Goal: Find specific page/section: Find specific page/section

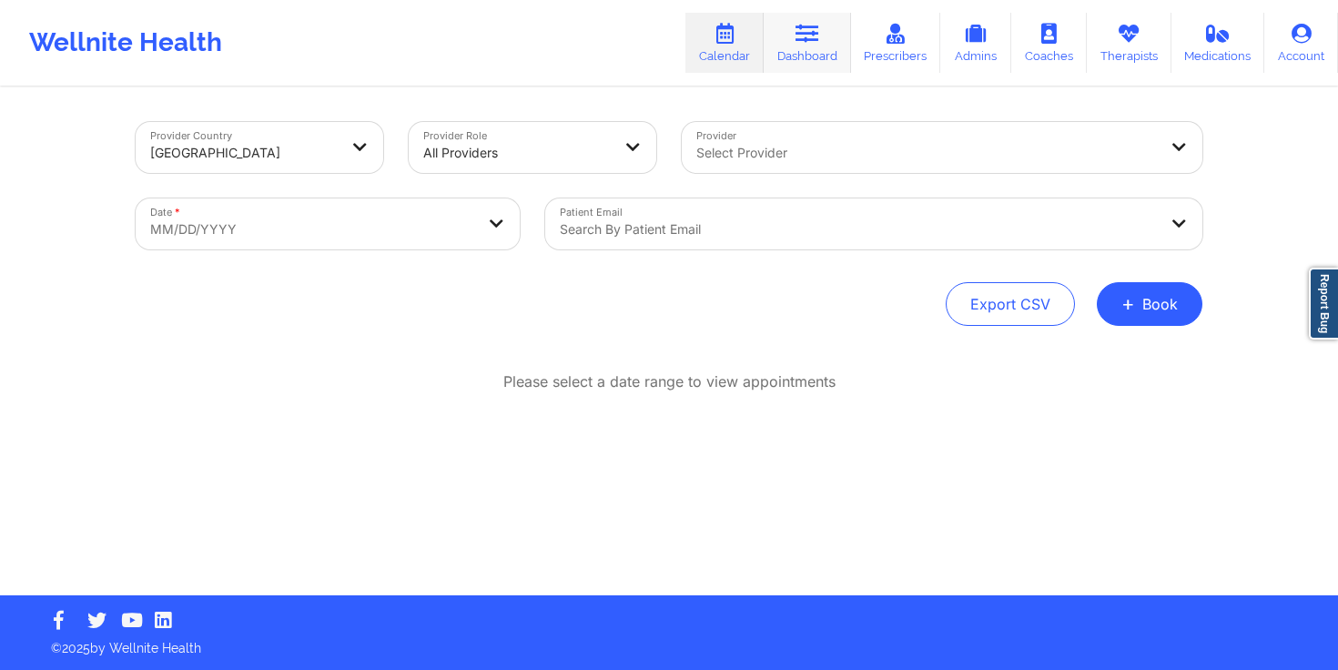
click at [822, 45] on link "Dashboard" at bounding box center [807, 43] width 87 height 60
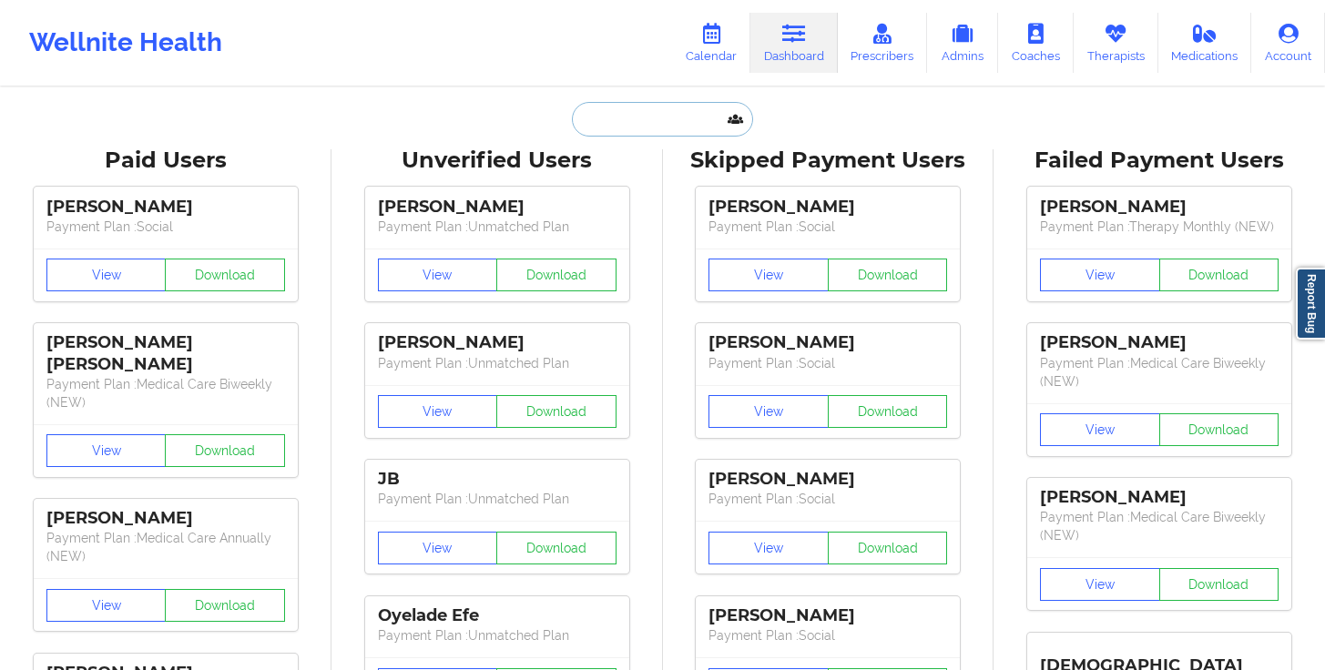
click at [657, 115] on input "text" at bounding box center [662, 119] width 180 height 35
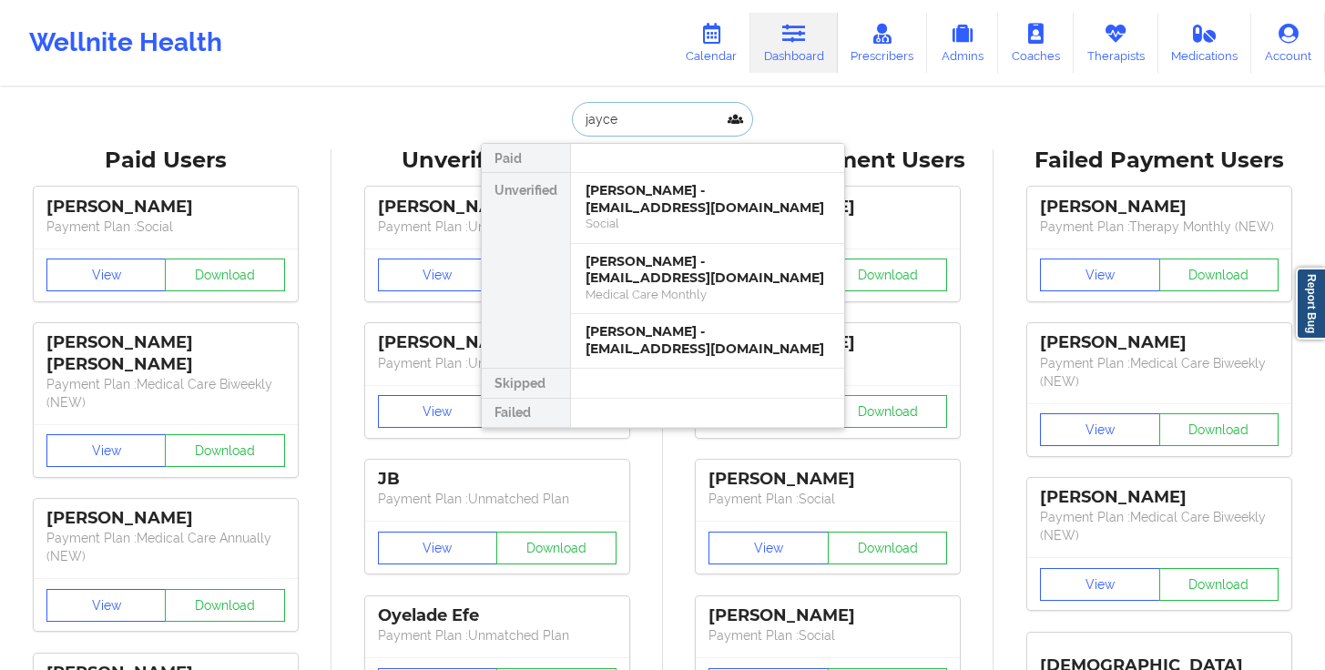
type input "jayce r"
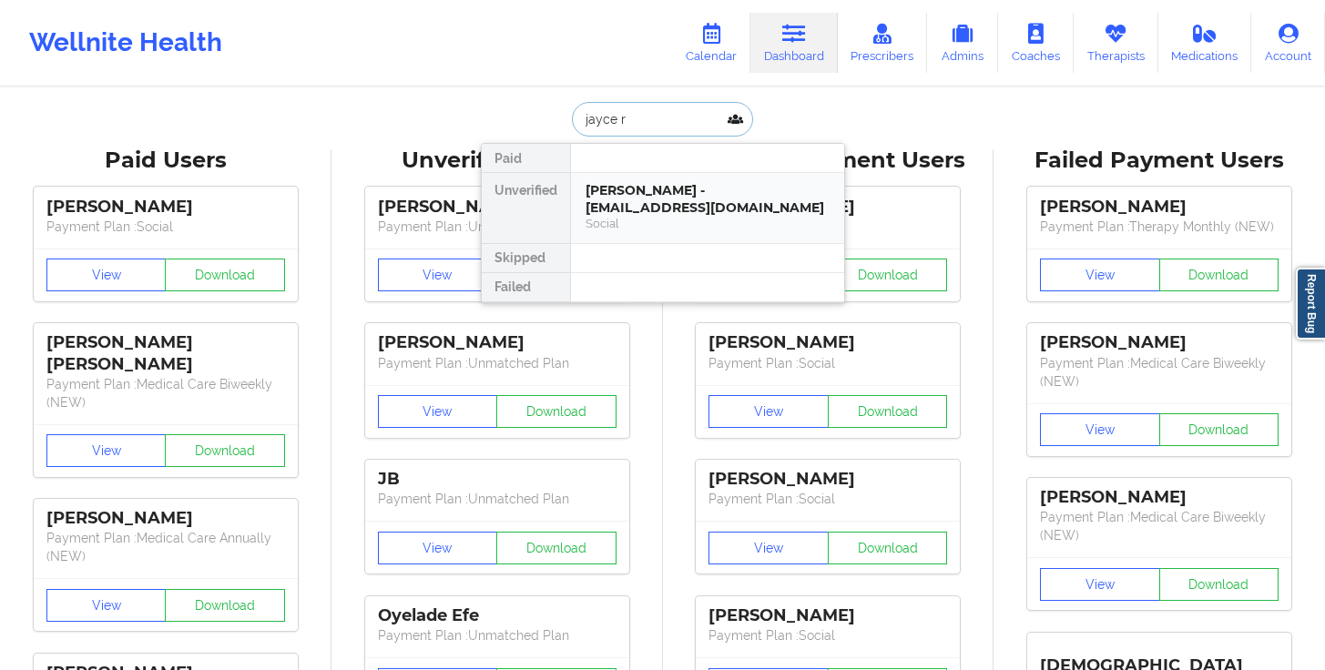
click at [666, 192] on div "[PERSON_NAME] - [EMAIL_ADDRESS][DOMAIN_NAME]" at bounding box center [707, 199] width 244 height 34
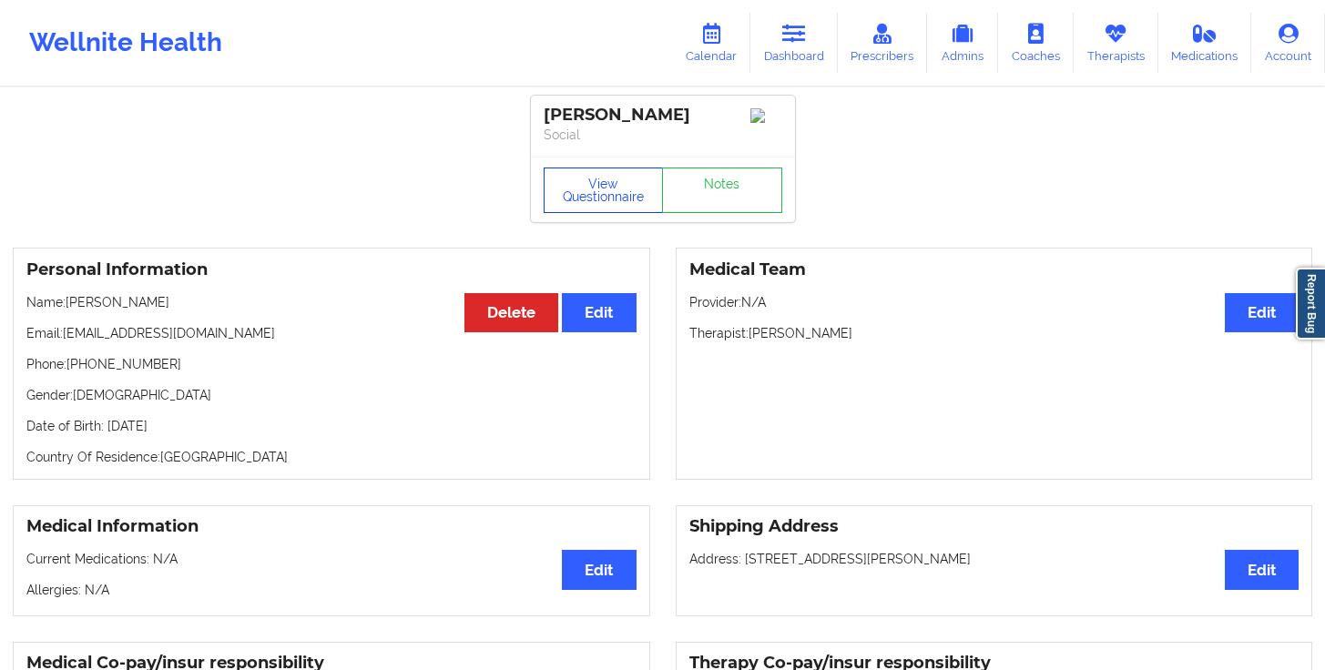
click at [592, 196] on button "View Questionnaire" at bounding box center [604, 191] width 120 height 46
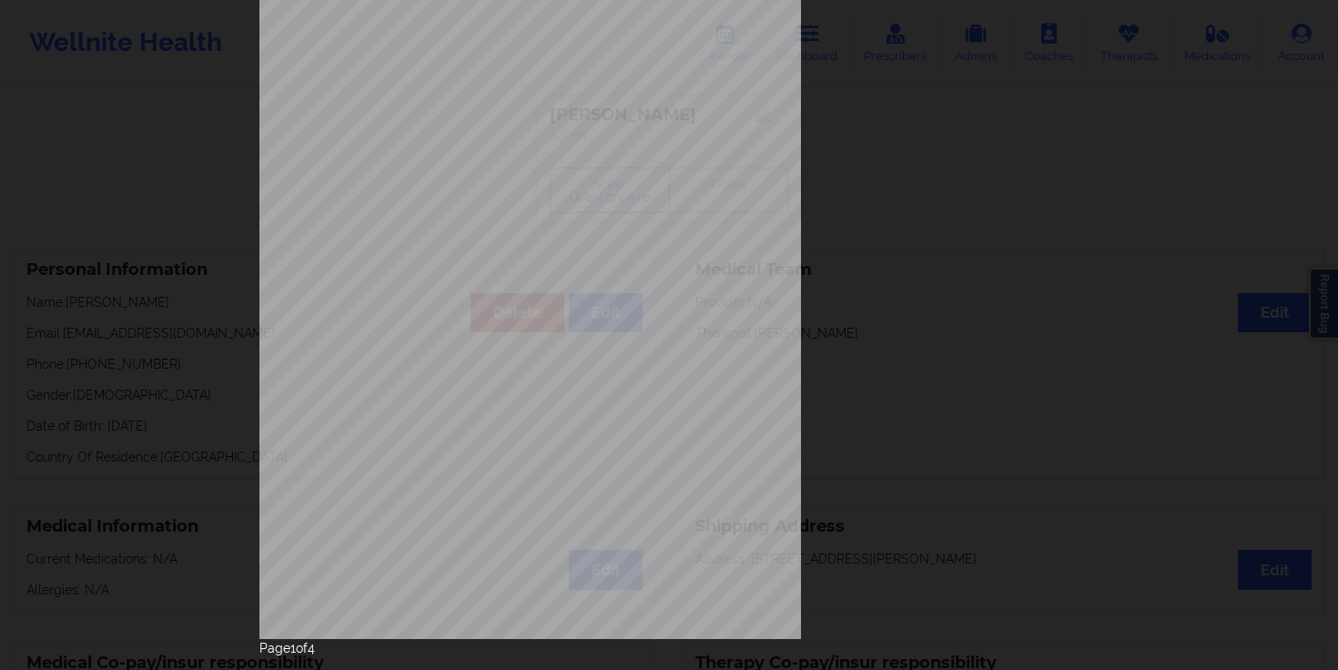
scroll to position [198, 0]
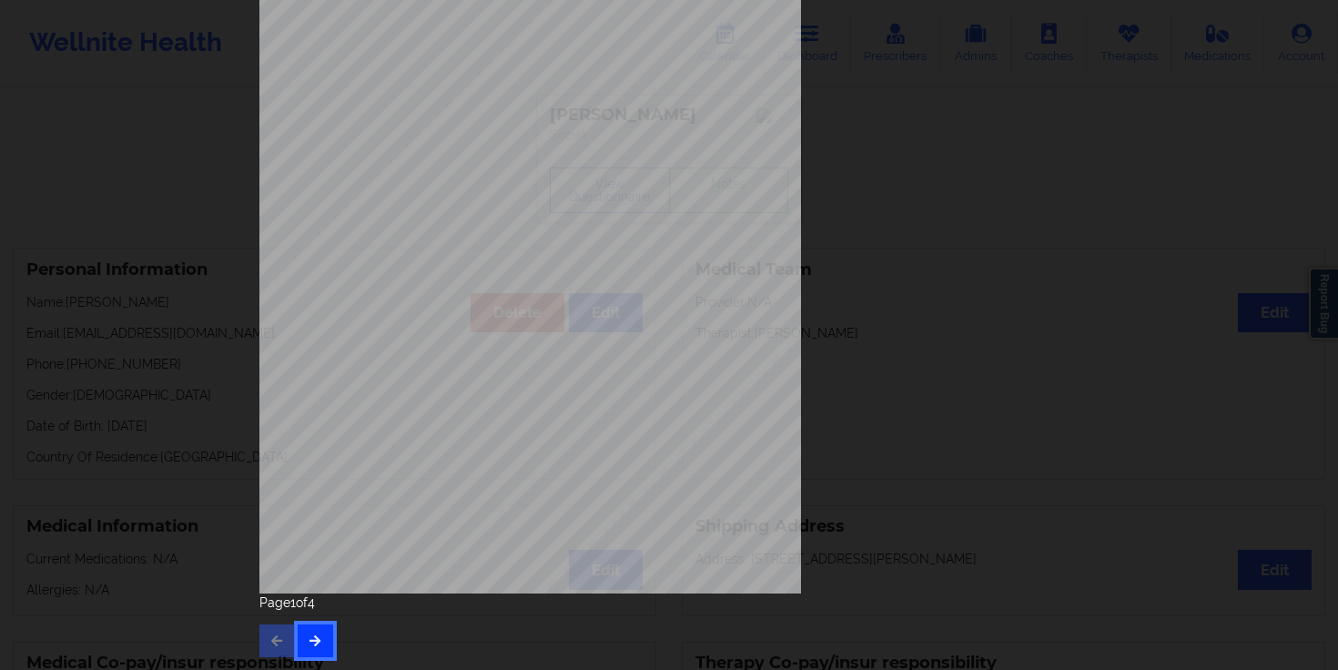
click at [307, 649] on button "button" at bounding box center [316, 641] width 36 height 33
click at [315, 645] on icon "button" at bounding box center [315, 640] width 15 height 11
click at [320, 630] on button "button" at bounding box center [316, 641] width 36 height 33
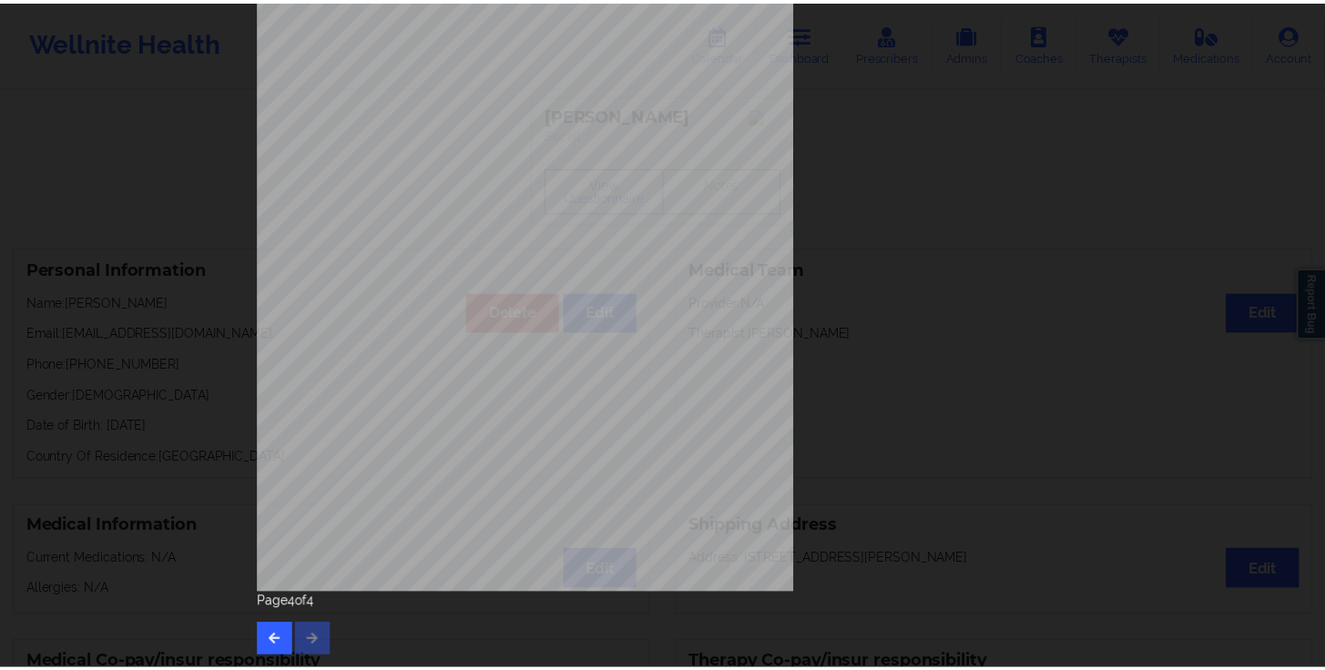
scroll to position [0, 0]
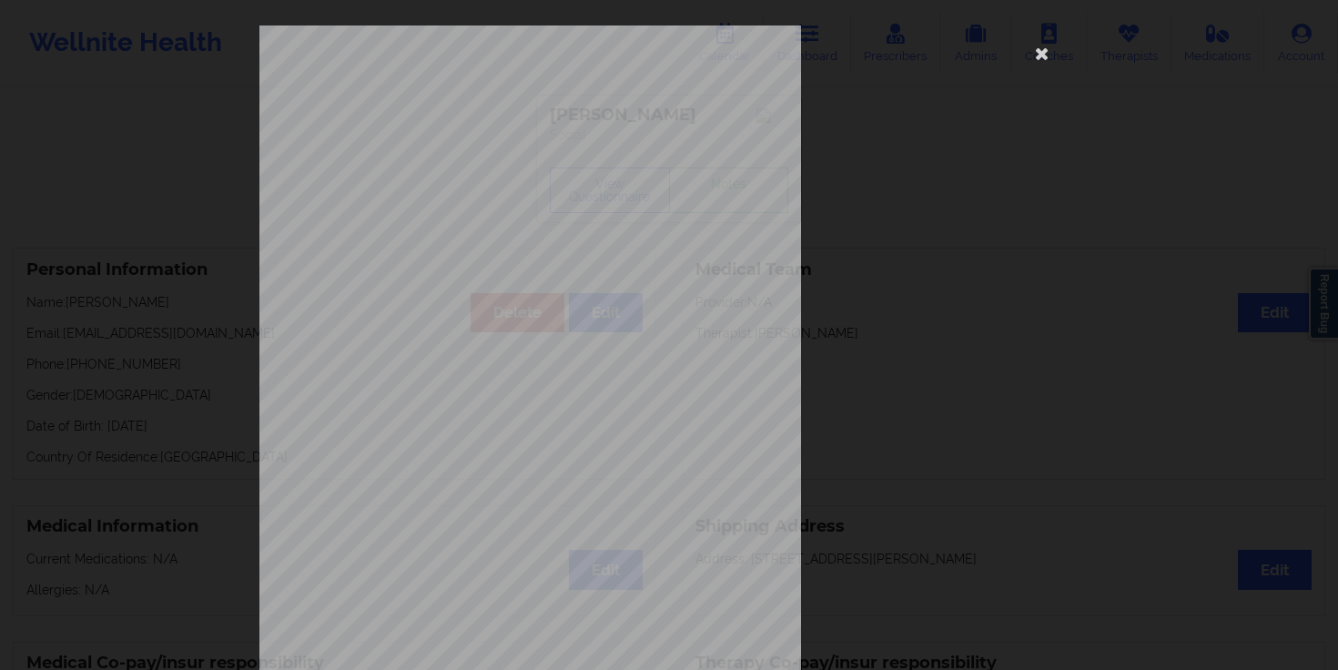
click at [1016, 198] on div "Please feel free to provide us with any other additional details that have led …" at bounding box center [668, 408] width 819 height 767
click at [1044, 53] on icon at bounding box center [1042, 52] width 29 height 29
